Goal: Information Seeking & Learning: Learn about a topic

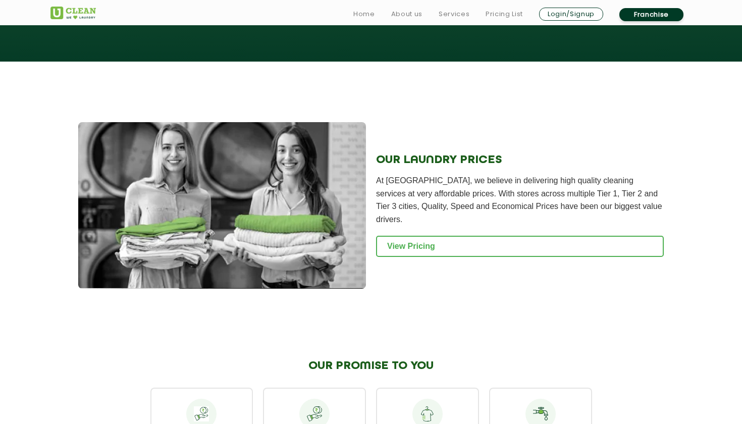
scroll to position [1285, 0]
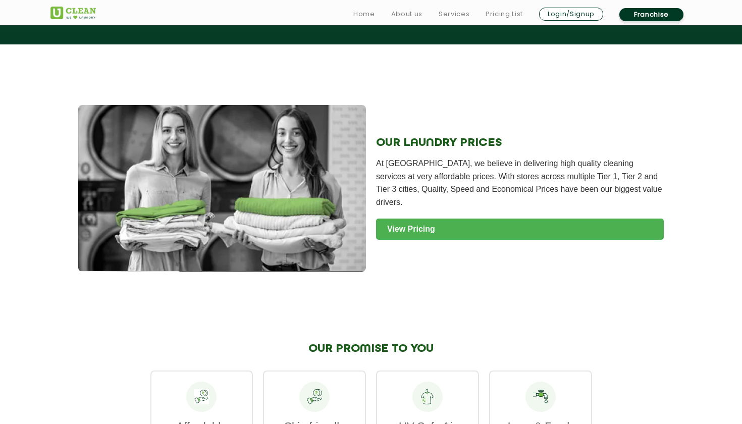
click at [415, 219] on link "View Pricing" at bounding box center [520, 229] width 288 height 21
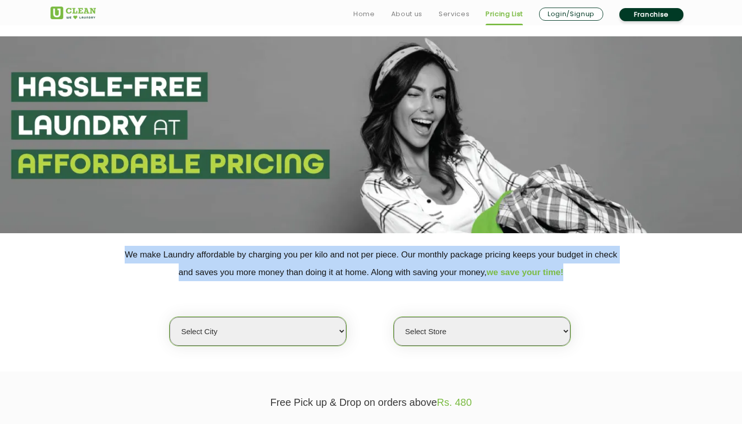
drag, startPoint x: 119, startPoint y: 254, endPoint x: 617, endPoint y: 284, distance: 498.6
click at [617, 284] on div "We make Laundry affordable by charging you per kilo and not per piece. Our mont…" at bounding box center [371, 296] width 656 height 100
copy p "We make Laundry affordable by charging you per kilo and not per piece. Our mont…"
click at [225, 303] on div "Select city [GEOGRAPHIC_DATA] [GEOGRAPHIC_DATA] [GEOGRAPHIC_DATA] [GEOGRAPHIC_D…" at bounding box center [371, 313] width 656 height 65
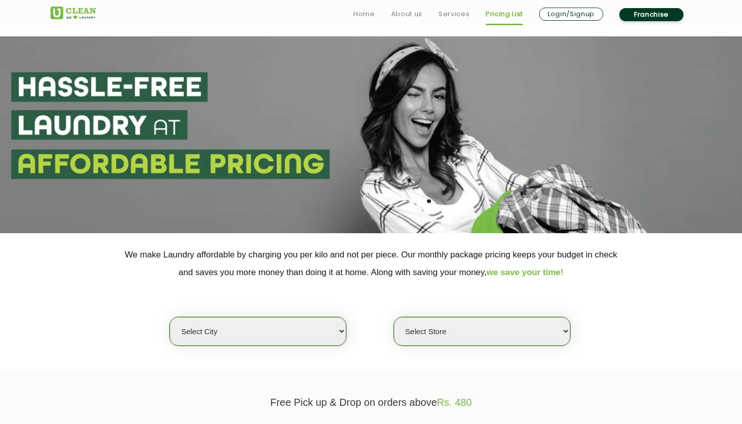
select select "40"
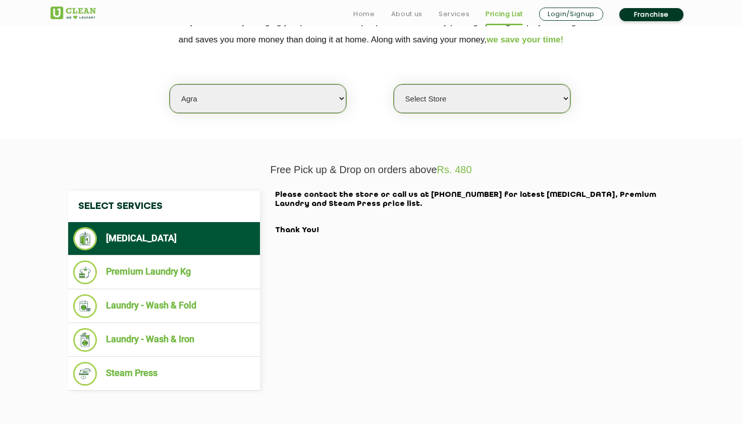
scroll to position [237, 0]
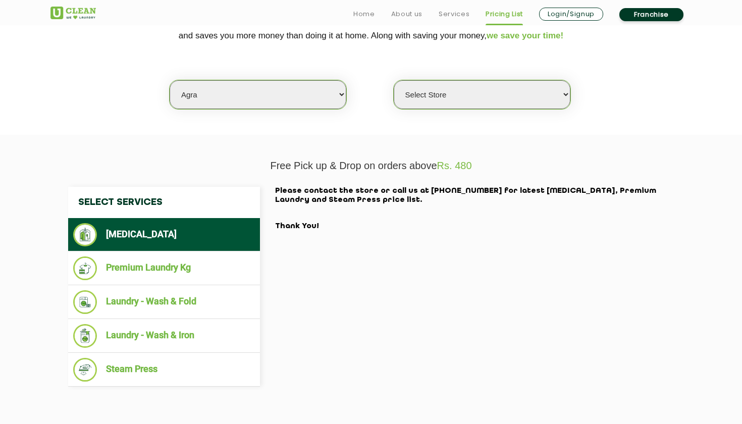
select select "365"
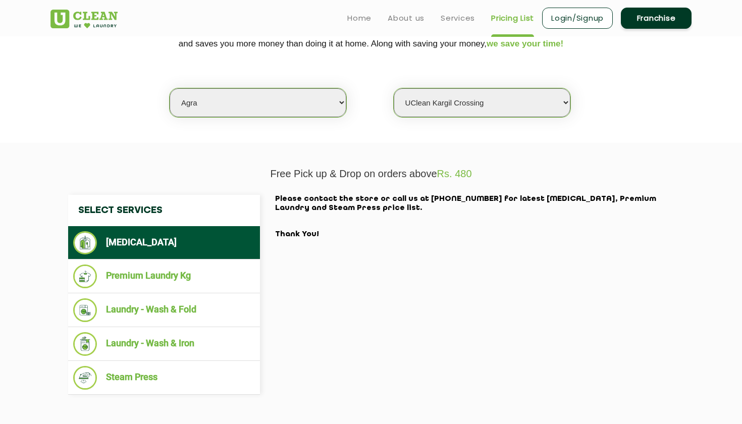
scroll to position [206, 0]
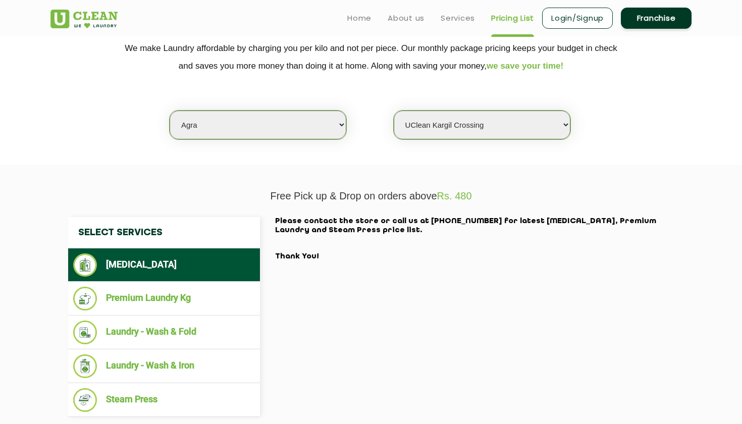
select select "0"
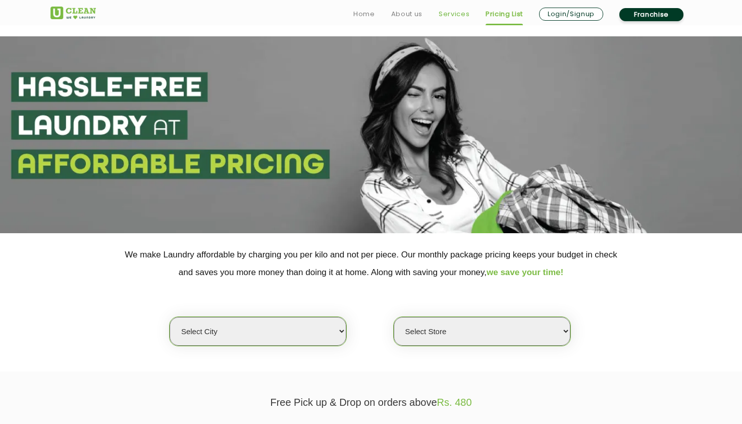
click at [457, 14] on link "Services" at bounding box center [454, 14] width 31 height 12
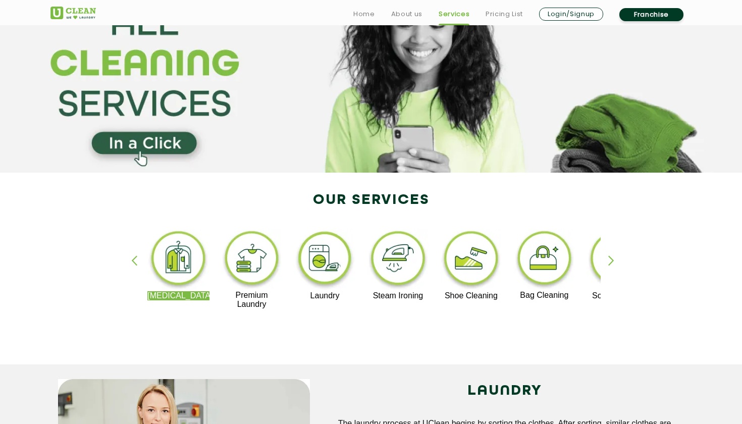
scroll to position [61, 0]
click at [311, 267] on img at bounding box center [325, 259] width 62 height 63
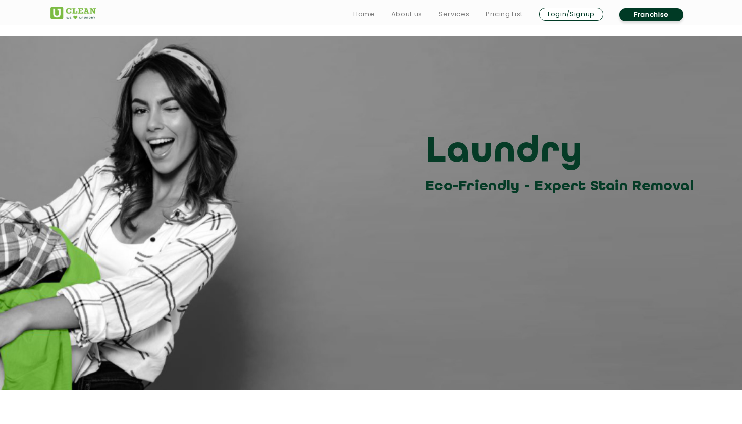
click at [301, 157] on div "Laundry Eco-Friendly - Expert Stain Removal" at bounding box center [371, 164] width 656 height 68
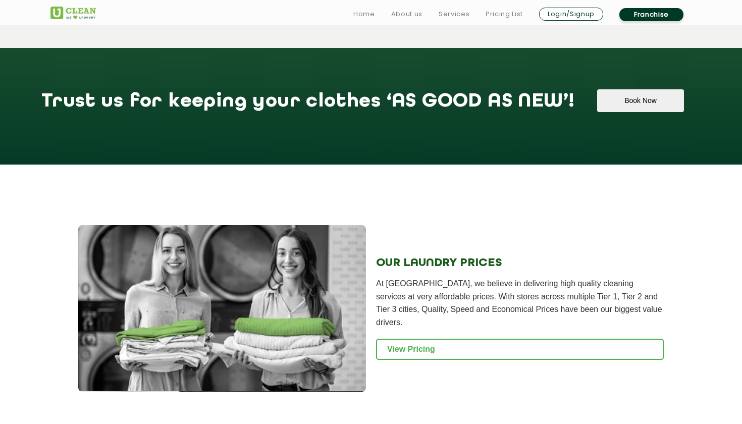
scroll to position [1213, 0]
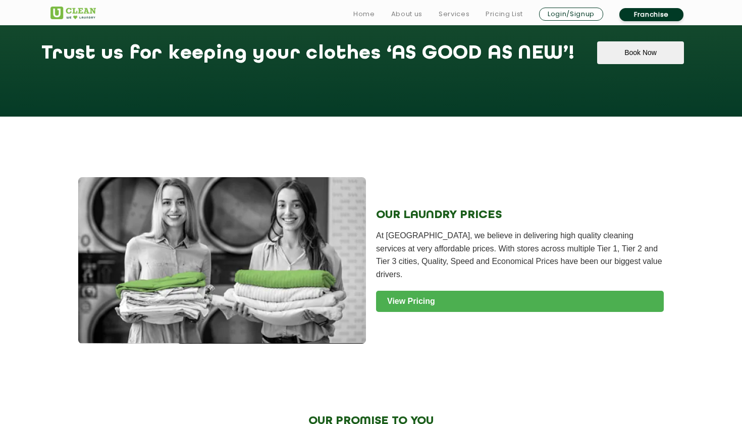
click at [438, 299] on link "View Pricing" at bounding box center [520, 301] width 288 height 21
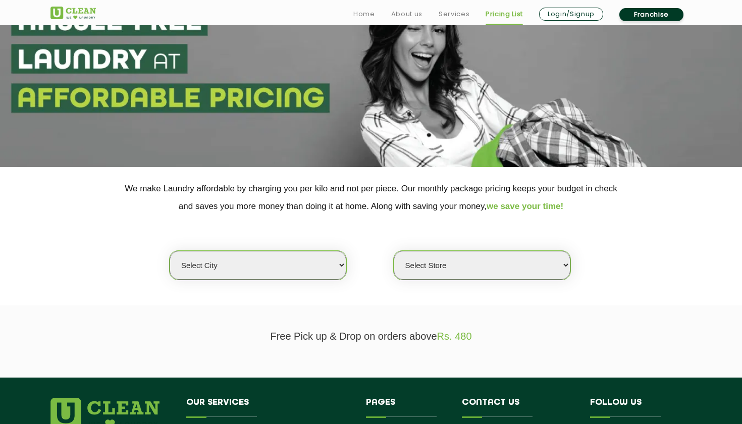
scroll to position [81, 0]
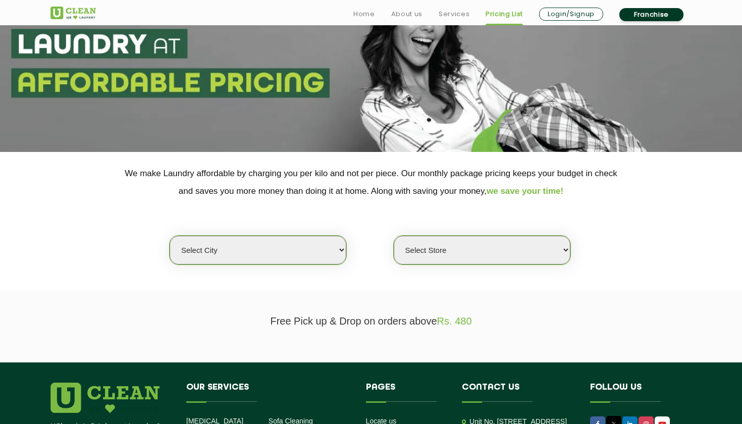
click at [336, 236] on div "Select city [GEOGRAPHIC_DATA] [GEOGRAPHIC_DATA] [GEOGRAPHIC_DATA] [GEOGRAPHIC_D…" at bounding box center [258, 250] width 178 height 30
select select "214"
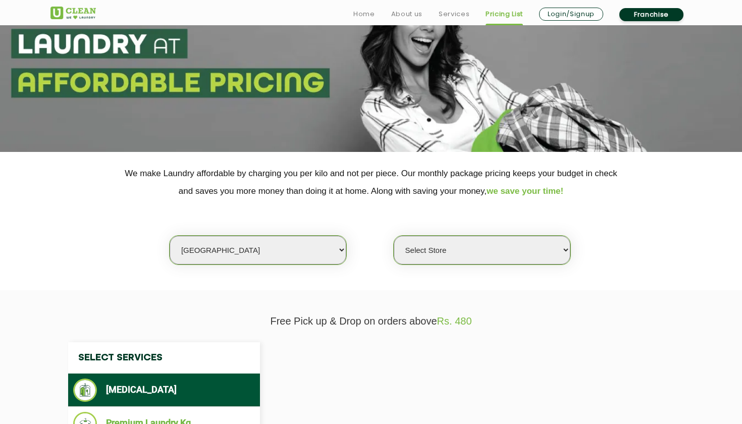
select select "0"
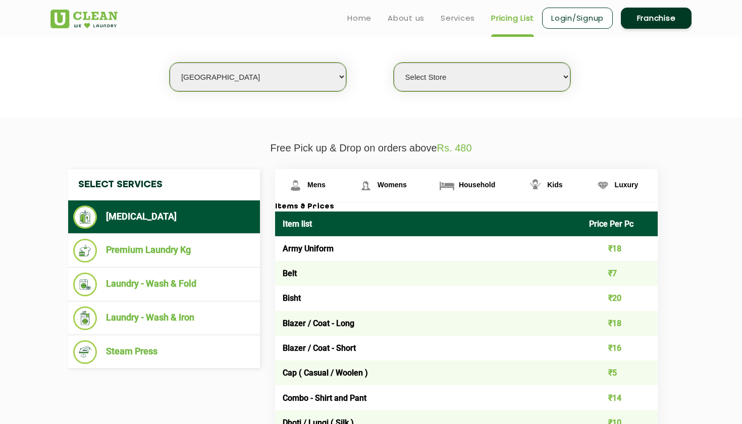
scroll to position [251, 0]
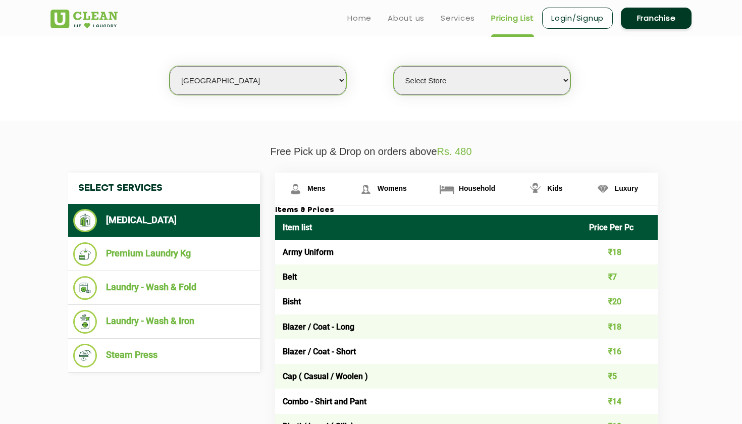
select select "192"
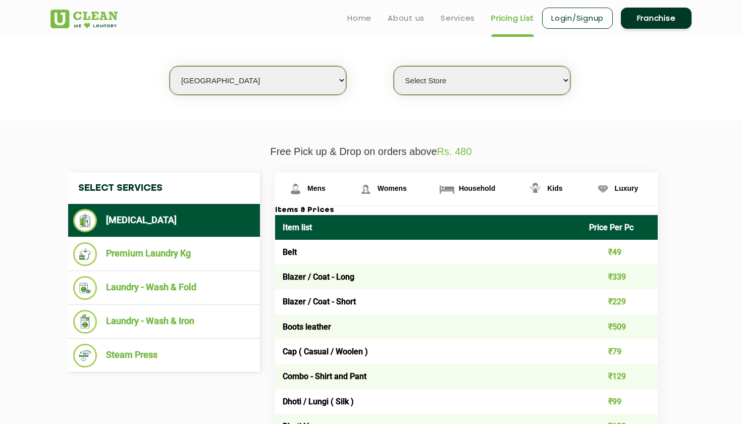
select select "566"
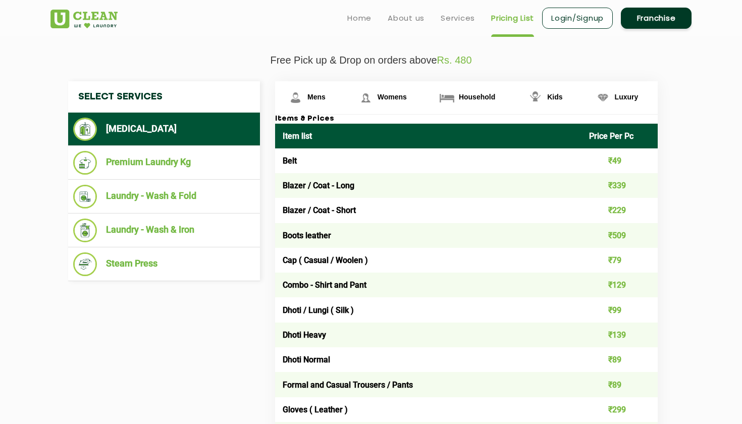
scroll to position [336, 0]
